Goal: Find specific page/section: Find specific page/section

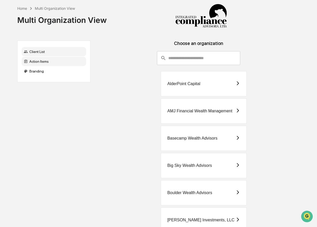
click at [57, 62] on div "Action Items" at bounding box center [54, 61] width 64 height 9
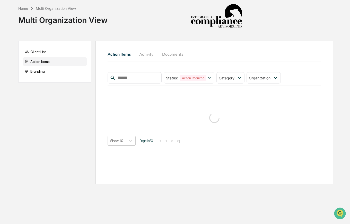
click at [24, 9] on div "Home" at bounding box center [23, 8] width 10 height 4
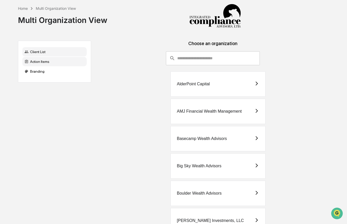
click at [42, 62] on div "Action Items" at bounding box center [54, 61] width 64 height 9
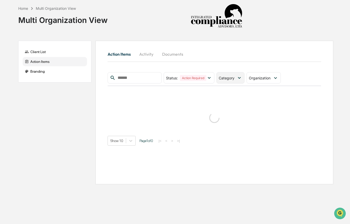
click at [232, 79] on span "Category" at bounding box center [227, 78] width 16 height 4
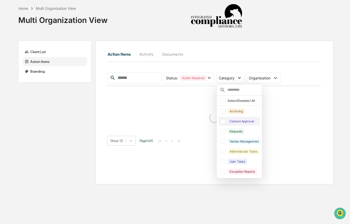
click at [226, 122] on div at bounding box center [223, 121] width 5 height 5
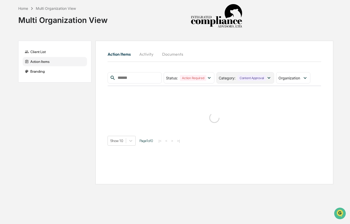
click at [249, 77] on div "Content Approval" at bounding box center [252, 78] width 29 height 6
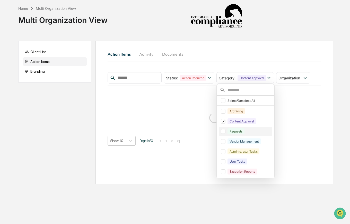
click at [227, 132] on div "Requests" at bounding box center [246, 131] width 54 height 9
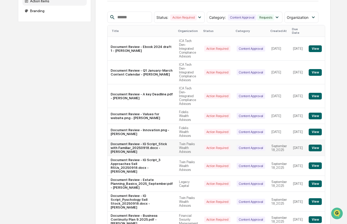
scroll to position [78, 0]
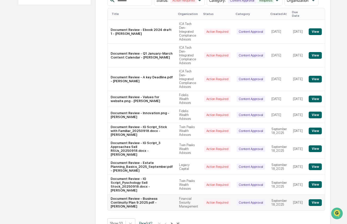
click at [317, 199] on button "View" at bounding box center [315, 202] width 13 height 7
